Goal: Task Accomplishment & Management: Manage account settings

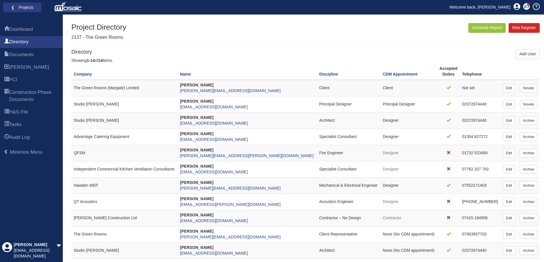
scroll to position [43, 0]
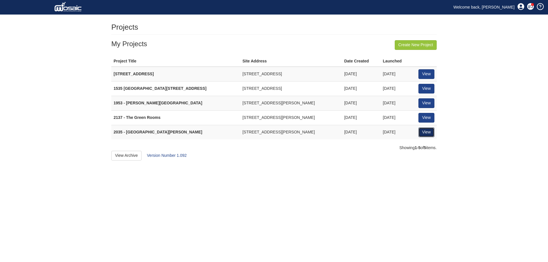
click at [426, 134] on link "View" at bounding box center [426, 133] width 16 height 10
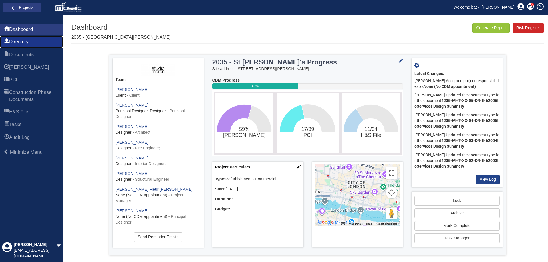
click at [22, 40] on span "Directory" at bounding box center [18, 42] width 19 height 7
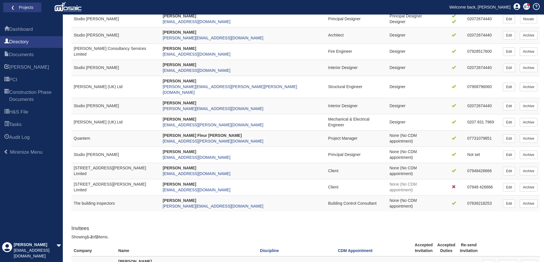
scroll to position [86, 0]
click at [533, 183] on link "Archive" at bounding box center [528, 187] width 18 height 9
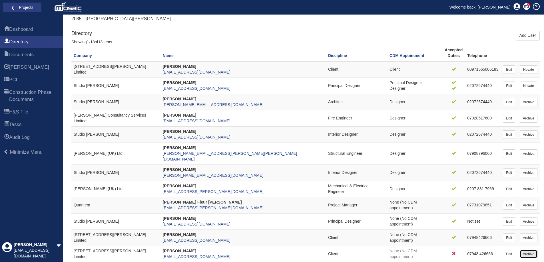
scroll to position [29, 0]
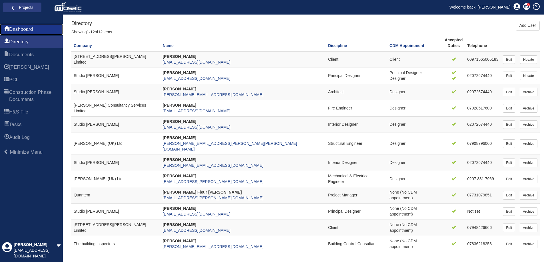
click at [39, 34] on link "Dashboard" at bounding box center [31, 29] width 63 height 11
